Goal: Information Seeking & Learning: Find specific fact

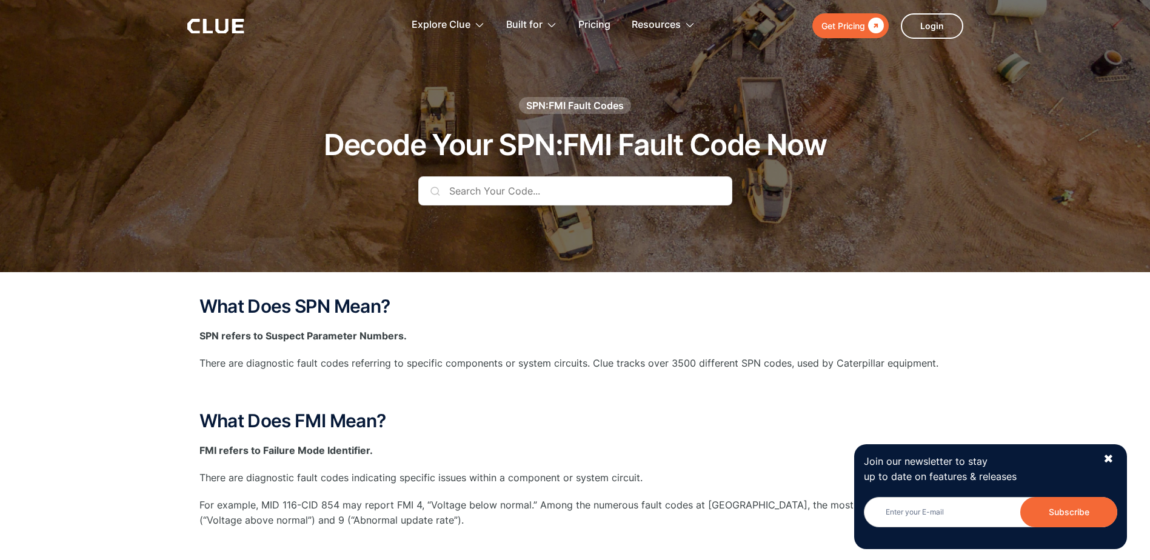
click at [466, 192] on input "text" at bounding box center [575, 190] width 314 height 29
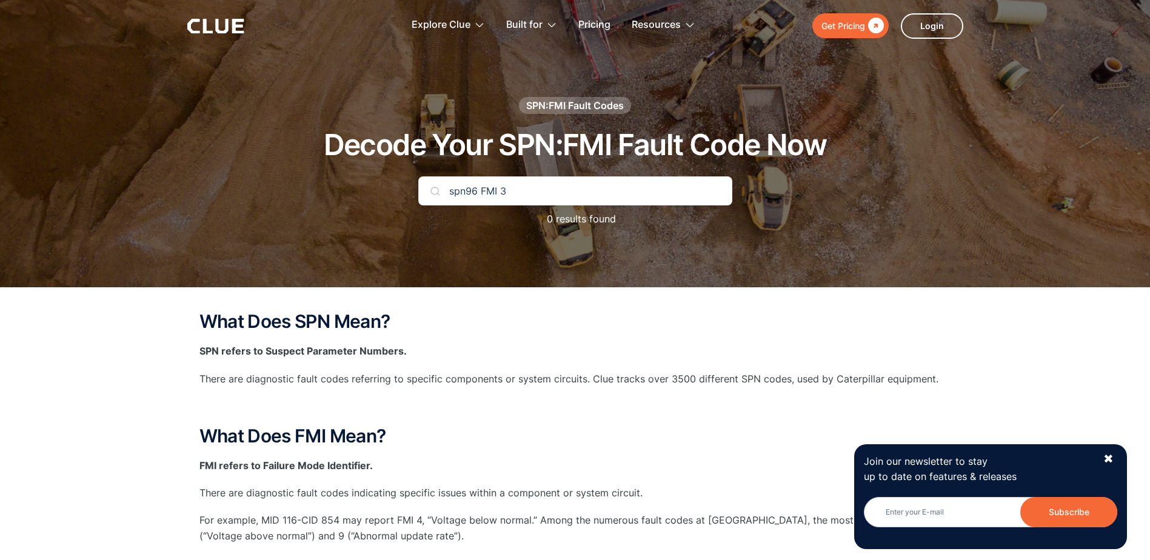
click at [593, 195] on input "spn96 FMI 3" at bounding box center [575, 190] width 314 height 29
click at [680, 191] on input "spn96 FMI 3" at bounding box center [575, 190] width 314 height 29
click at [680, 190] on input "spn96 FMI 3" at bounding box center [575, 190] width 314 height 29
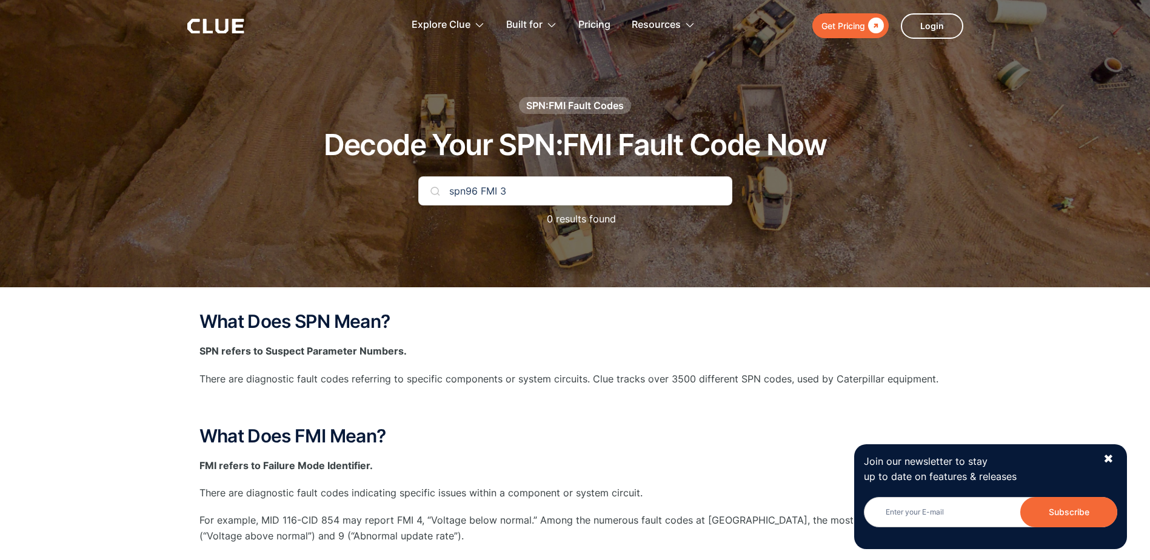
click at [513, 198] on input "spn96 FMI 3" at bounding box center [575, 190] width 314 height 29
type input "spn96"
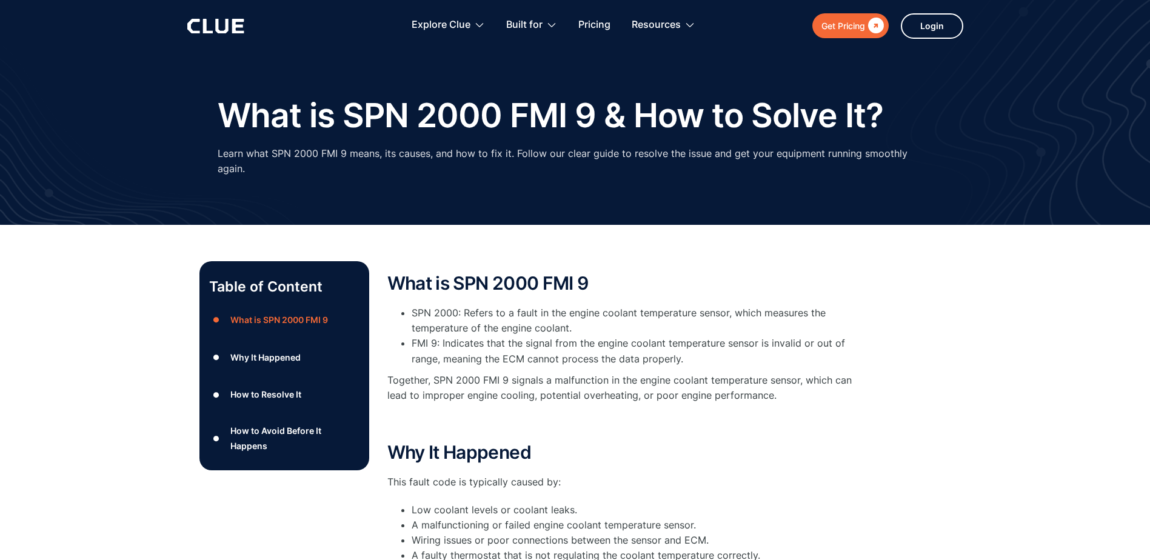
scroll to position [61, 0]
